Goal: Task Accomplishment & Management: Manage account settings

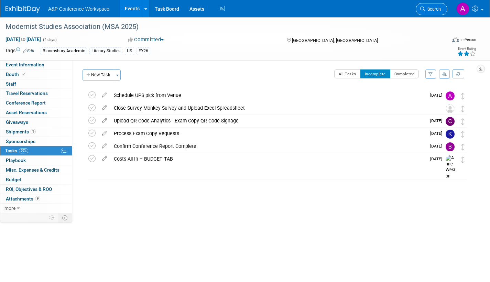
click at [429, 11] on span "Search" at bounding box center [433, 9] width 16 height 5
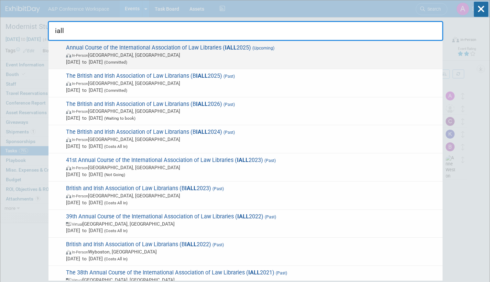
type input "iall"
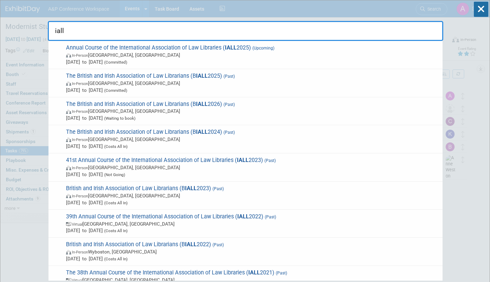
click at [208, 60] on span "[DATE] to [DATE] (Committed)" at bounding box center [252, 61] width 373 height 7
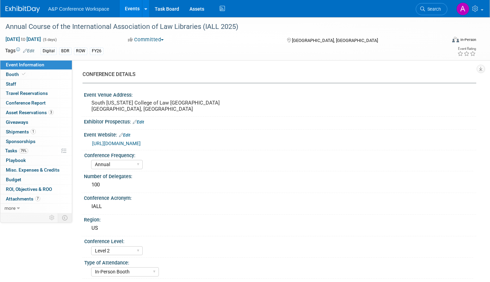
select select "Annual"
select select "Level 2"
select select "In-Person Booth"
select select "Libraries"
select select "Bloomsbury Digital Resources"
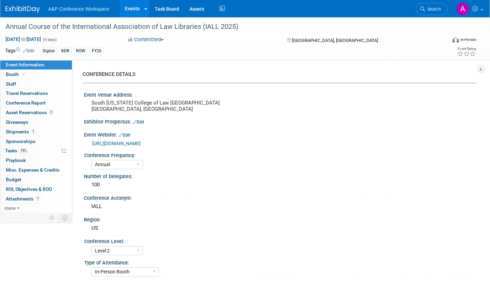
select select "[PERSON_NAME]"
select select "BDR Product Awareness and Trial Generation​"
click at [10, 150] on span "Tasks 79%" at bounding box center [16, 151] width 23 height 6
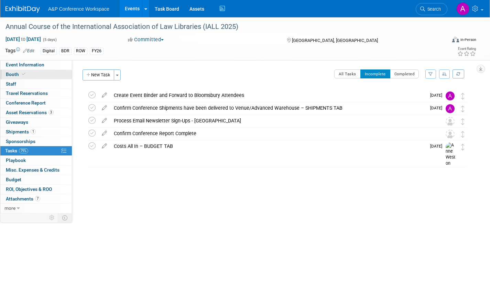
click at [16, 73] on span "Booth" at bounding box center [16, 75] width 21 height 6
select select "DIGI"
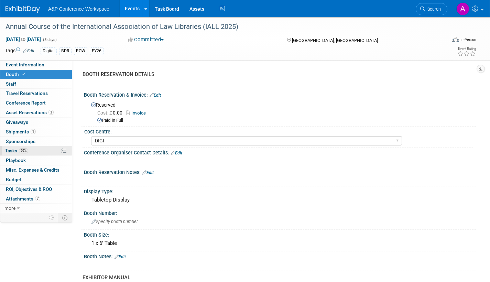
click at [6, 150] on span "Tasks 79%" at bounding box center [16, 151] width 23 height 6
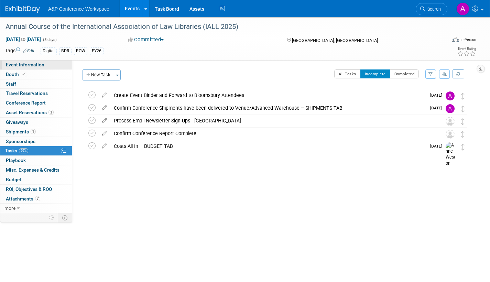
click at [39, 64] on span "Event Information" at bounding box center [25, 65] width 39 height 6
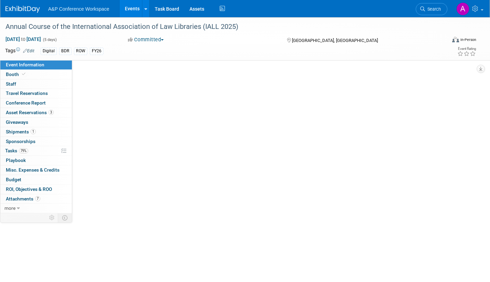
select select "Annual"
select select "Level 2"
select select "In-Person Booth"
select select "Libraries"
select select "Bloomsbury Digital Resources"
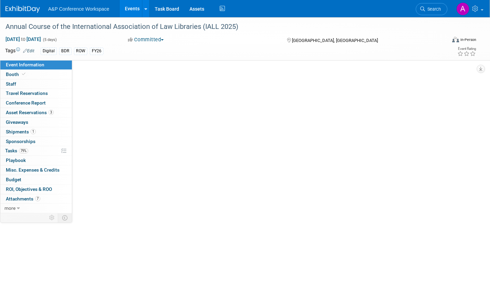
select select "[PERSON_NAME]"
select select "BDR Product Awareness and Trial Generation​"
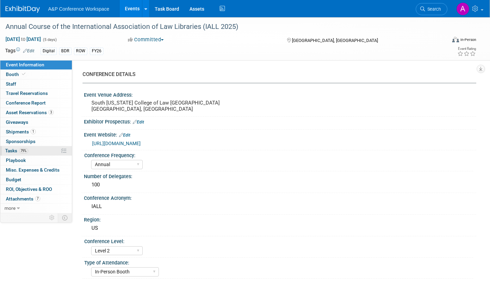
click at [8, 149] on span "Tasks 79%" at bounding box center [16, 151] width 23 height 6
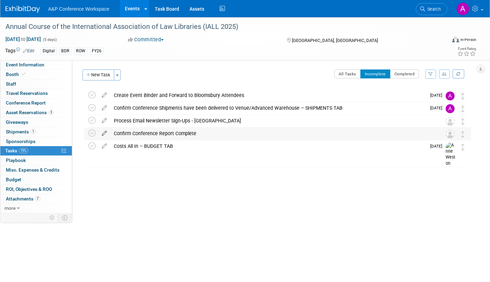
click at [104, 131] on icon at bounding box center [104, 132] width 12 height 9
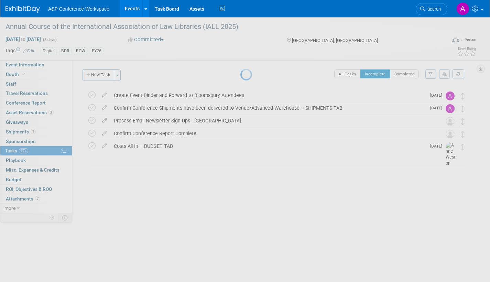
select select "9"
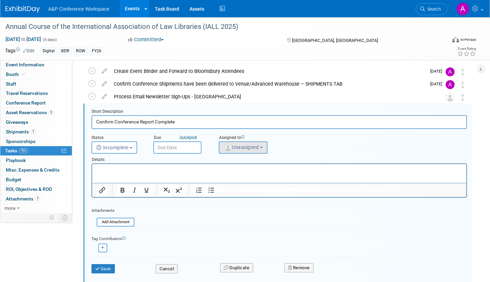
scroll to position [27, 0]
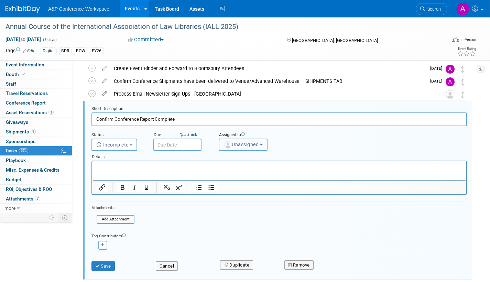
click at [240, 145] on span "Unassigned" at bounding box center [241, 145] width 35 height 6
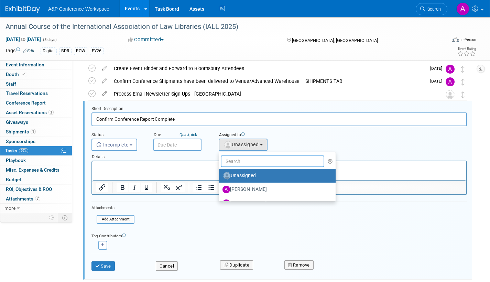
click at [238, 163] on input "text" at bounding box center [273, 162] width 104 height 12
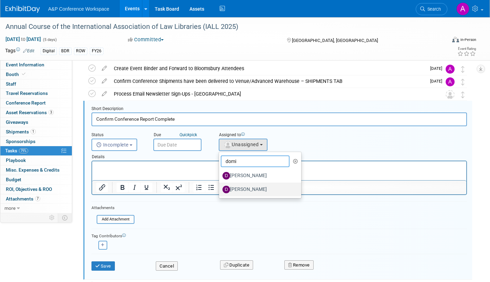
type input "domi"
drag, startPoint x: 243, startPoint y: 190, endPoint x: 118, endPoint y: 16, distance: 214.0
click at [243, 190] on label "[PERSON_NAME]" at bounding box center [259, 189] width 72 height 11
click at [220, 190] on input "[PERSON_NAME]" at bounding box center [218, 188] width 4 height 4
select select "d17e0f84-77c4-4b73-8218-8cf1b95c3523"
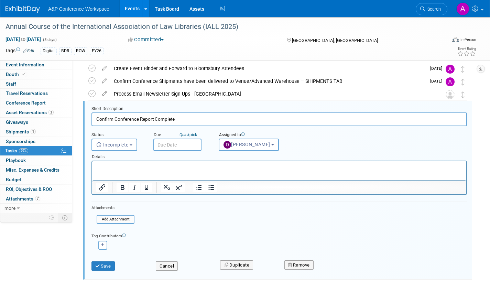
click at [189, 147] on input "text" at bounding box center [177, 145] width 48 height 12
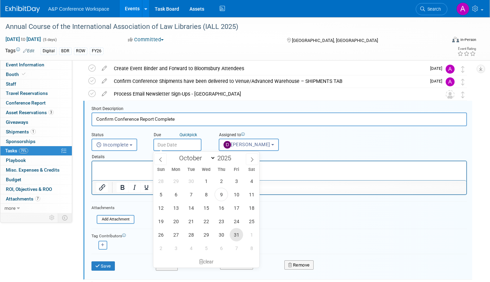
click at [237, 235] on span "31" at bounding box center [236, 234] width 13 height 13
type input "Oct 31, 2025"
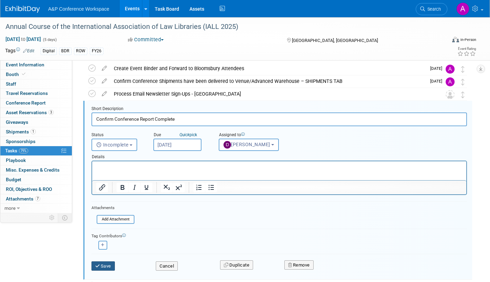
click at [109, 266] on button "Save" at bounding box center [103, 266] width 23 height 10
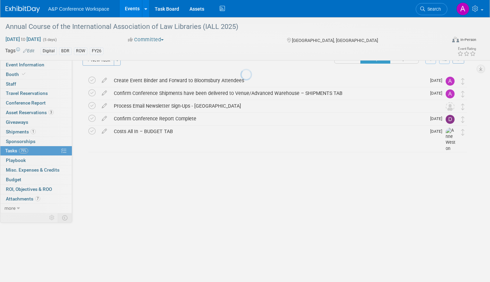
scroll to position [0, 0]
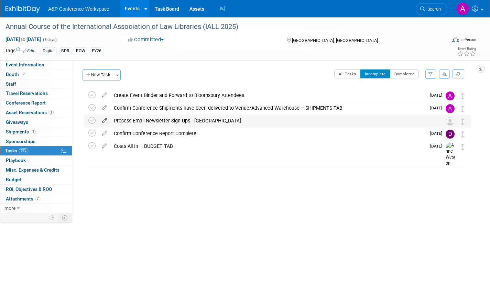
click at [103, 119] on icon at bounding box center [104, 119] width 12 height 9
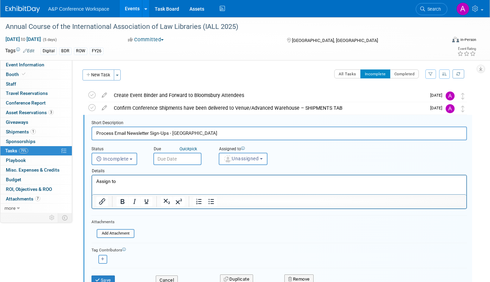
scroll to position [14, 0]
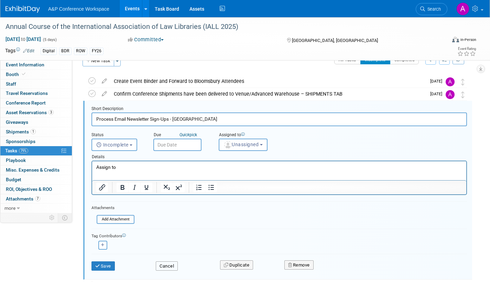
click at [171, 265] on button "Cancel" at bounding box center [167, 266] width 22 height 10
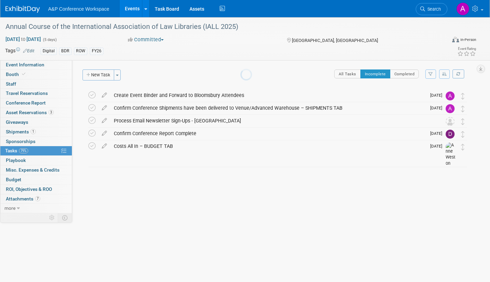
scroll to position [0, 0]
click at [105, 119] on icon at bounding box center [104, 119] width 12 height 9
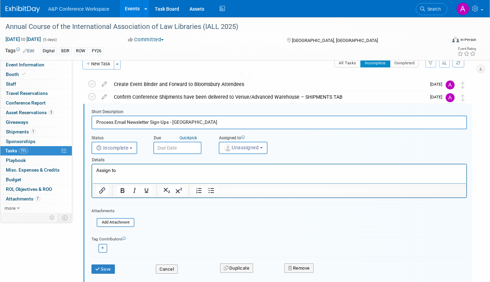
scroll to position [14, 0]
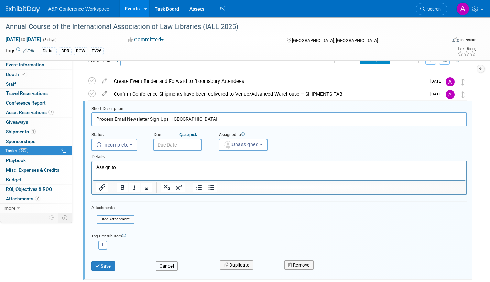
click at [167, 266] on button "Cancel" at bounding box center [167, 266] width 22 height 10
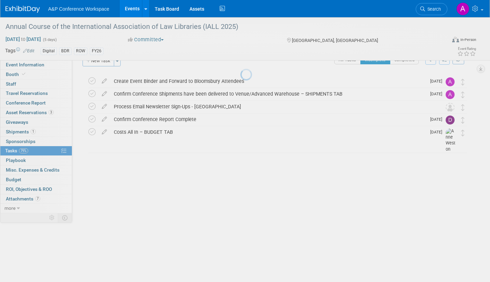
scroll to position [0, 0]
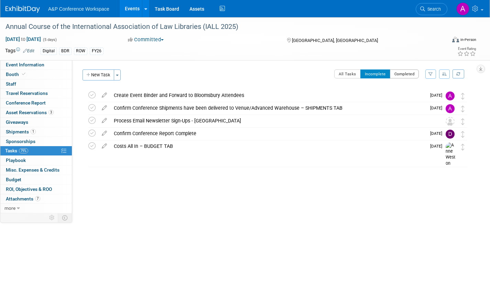
click at [406, 74] on button "Completed" at bounding box center [404, 73] width 29 height 9
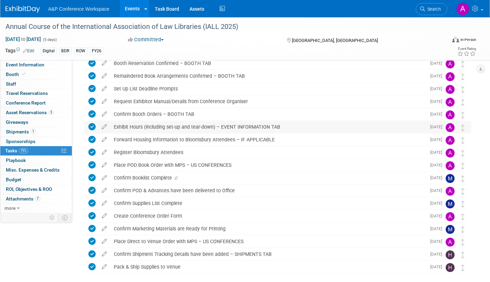
scroll to position [69, 0]
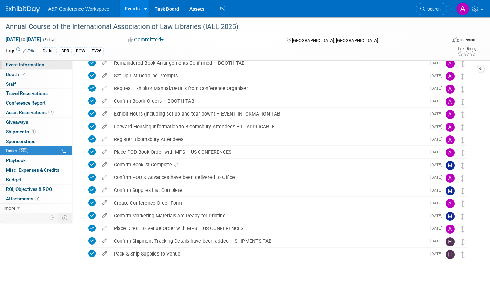
click at [43, 65] on span "Event Information" at bounding box center [25, 65] width 39 height 6
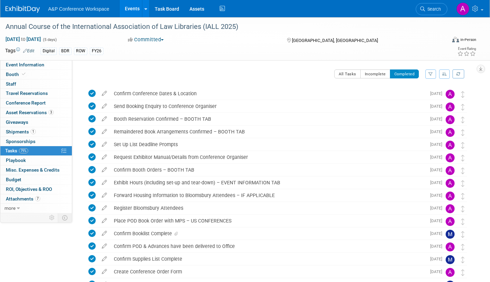
select select "Annual"
select select "Level 2"
select select "In-Person Booth"
select select "Libraries"
select select "Bloomsbury Digital Resources"
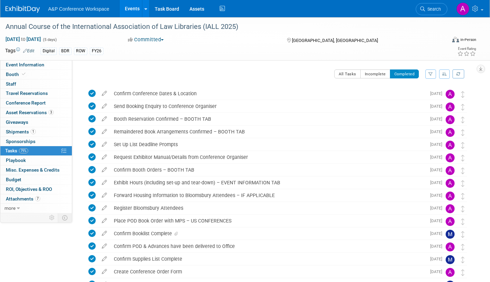
select select "[PERSON_NAME]"
select select "BDR Product Awareness and Trial Generation​"
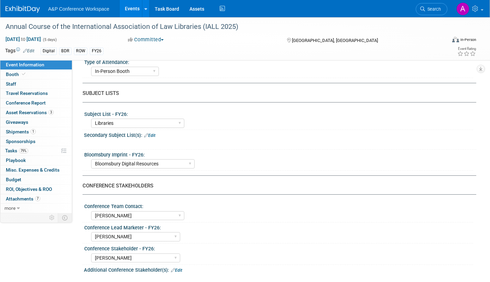
scroll to position [206, 0]
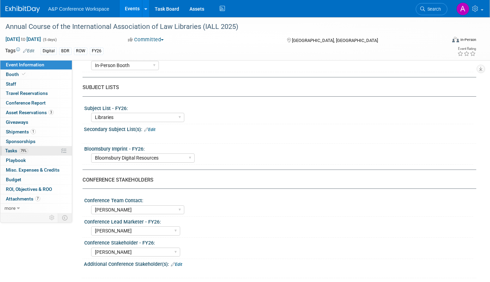
click at [7, 152] on span "Tasks 79%" at bounding box center [16, 151] width 23 height 6
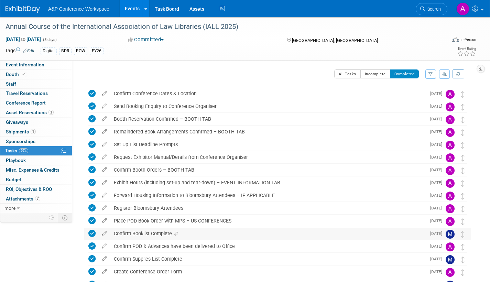
click at [178, 232] on icon at bounding box center [175, 234] width 3 height 4
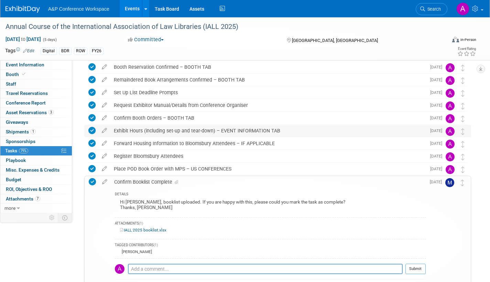
scroll to position [69, 0]
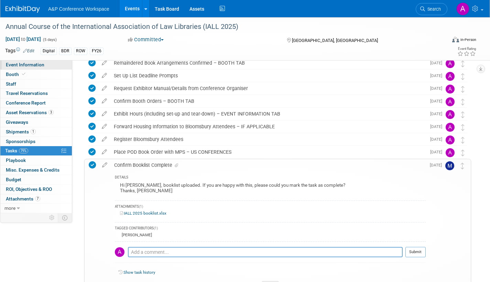
click at [45, 62] on link "Event Information" at bounding box center [36, 64] width 72 height 9
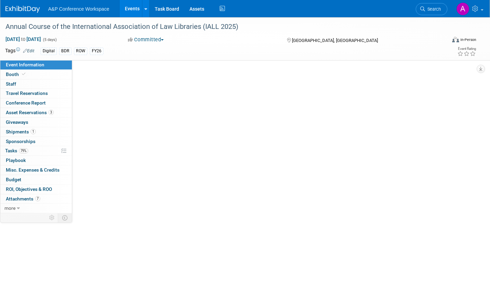
scroll to position [0, 0]
select select "Annual"
select select "Level 2"
select select "In-Person Booth"
select select "Libraries"
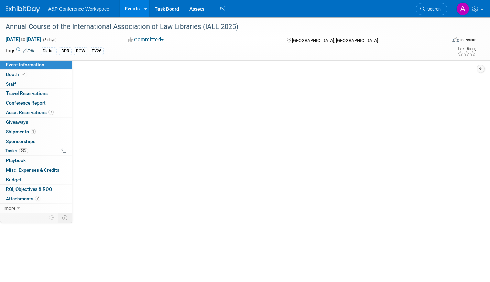
select select "Bloomsbury Digital Resources"
select select "[PERSON_NAME]"
select select "BDR Product Awareness and Trial Generation​"
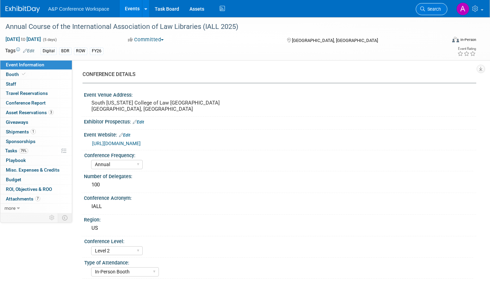
click at [434, 6] on link "Search" at bounding box center [432, 9] width 32 height 12
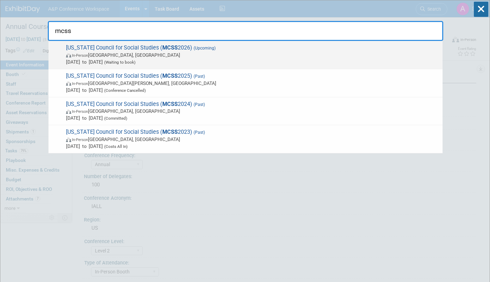
type input "mcss"
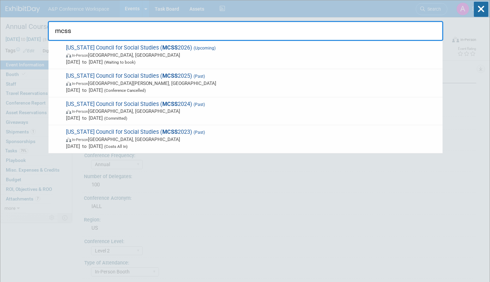
click at [168, 53] on span "In-Person Independence, MO" at bounding box center [252, 55] width 373 height 7
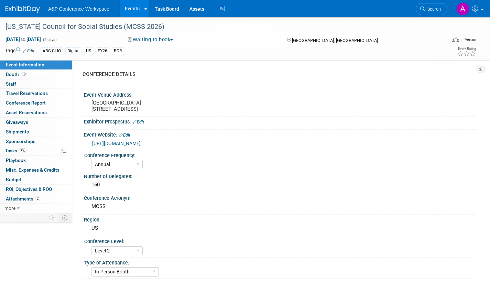
select select "Annual"
select select "Level 2"
select select "In-Person Booth"
select select "Schools"
select select "Bloomsbury Digital Resources"
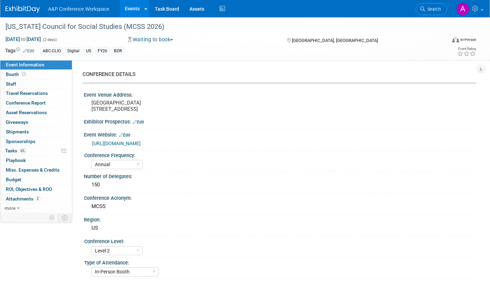
select select "[PERSON_NAME]"
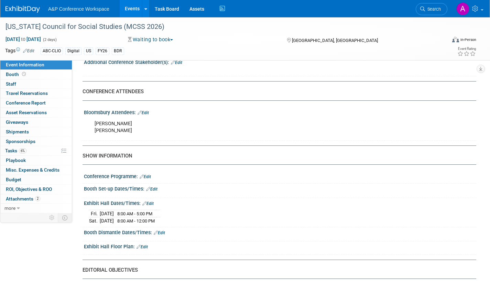
scroll to position [413, 0]
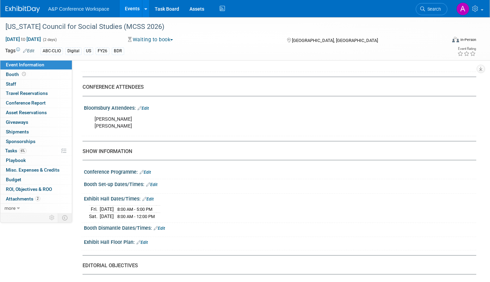
click at [147, 111] on link "Edit" at bounding box center [143, 108] width 11 height 5
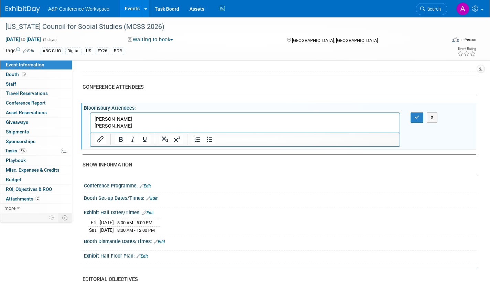
scroll to position [0, 0]
drag, startPoint x: 131, startPoint y: 126, endPoint x: 67, endPoint y: 114, distance: 64.8
click at [90, 114] on html "Kevin Connors Chris Ciccocelli" at bounding box center [244, 121] width 309 height 17
click at [421, 122] on button "button" at bounding box center [417, 117] width 13 height 10
